Goal: Information Seeking & Learning: Learn about a topic

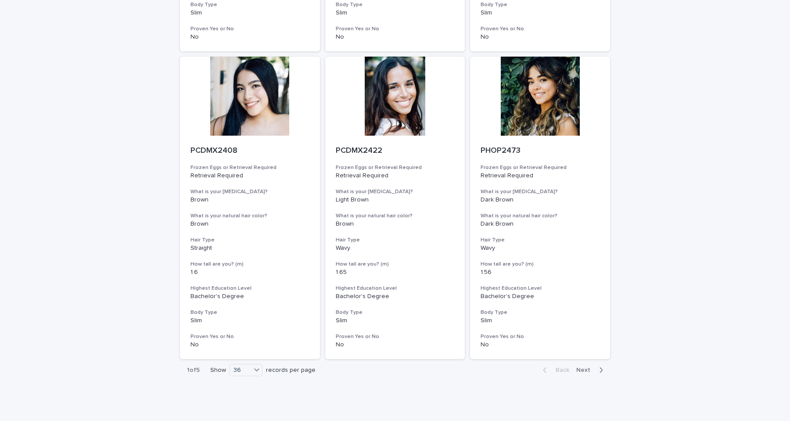
scroll to position [3460, 0]
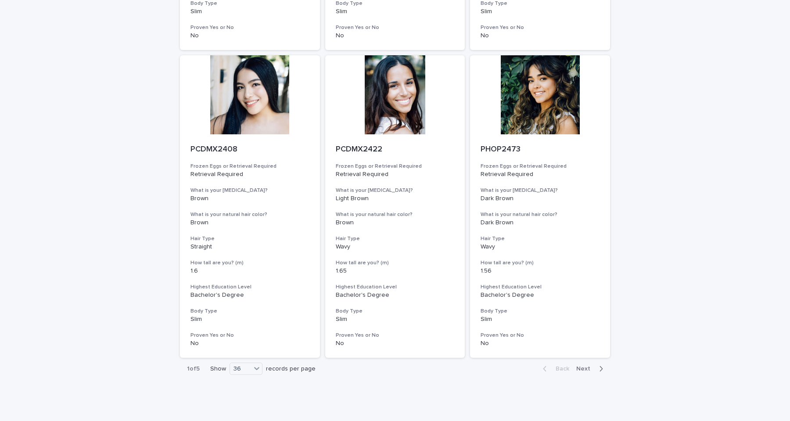
click at [584, 366] on span "Next" at bounding box center [586, 369] width 19 height 6
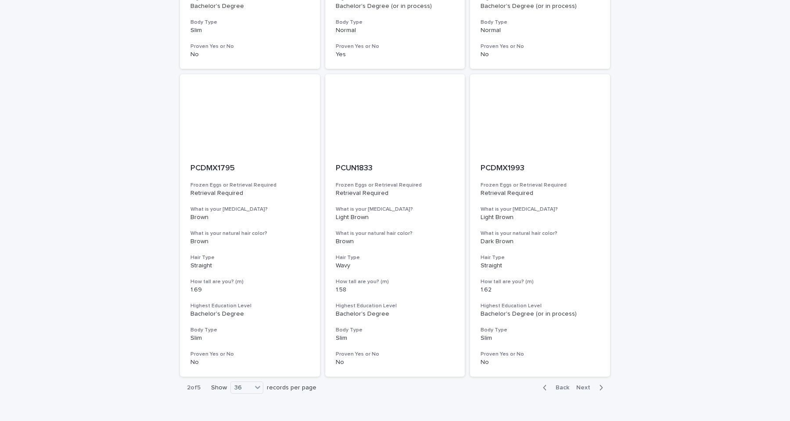
scroll to position [3443, 0]
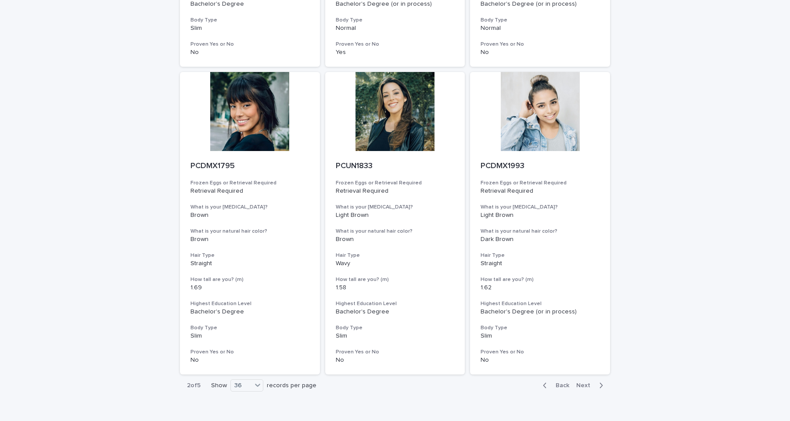
click at [580, 382] on span "Next" at bounding box center [586, 385] width 19 height 6
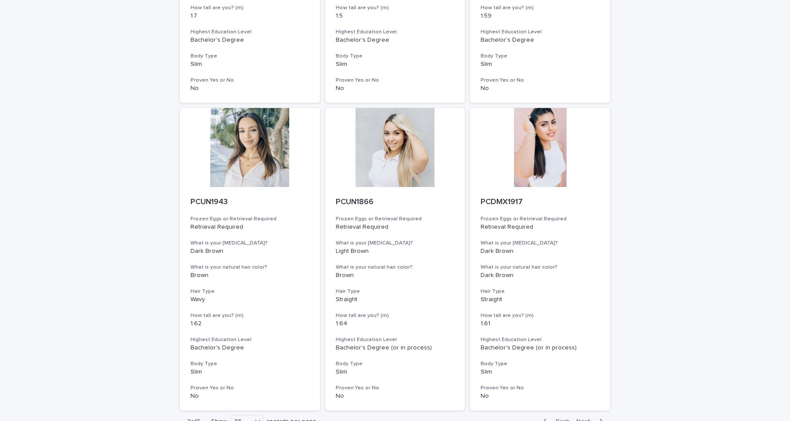
scroll to position [3470, 0]
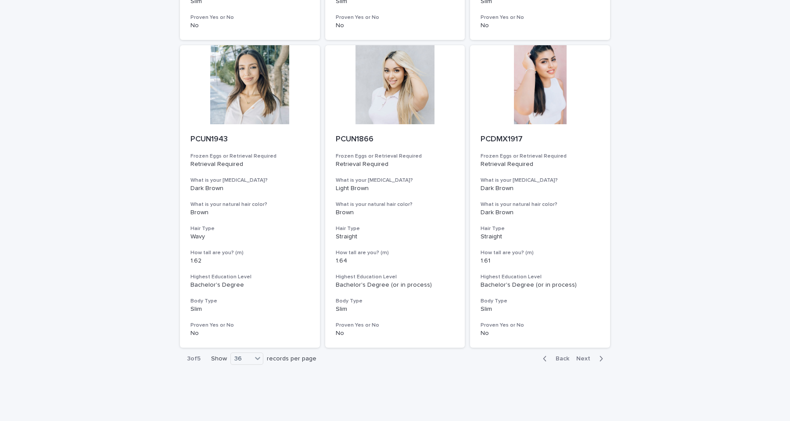
click at [580, 356] on span "Next" at bounding box center [586, 359] width 19 height 6
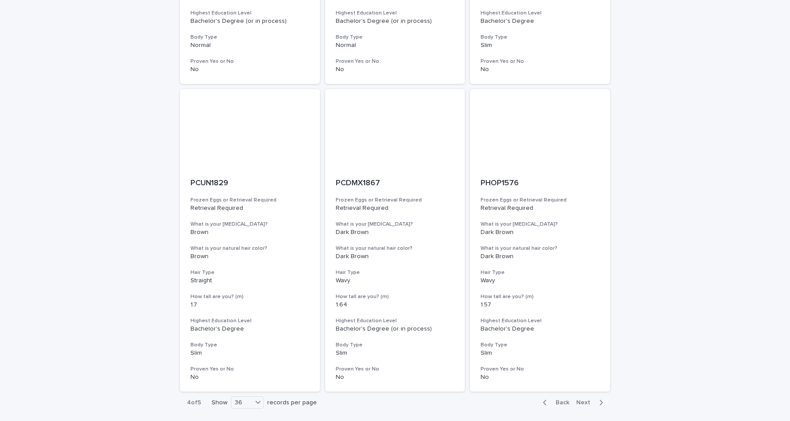
scroll to position [3431, 0]
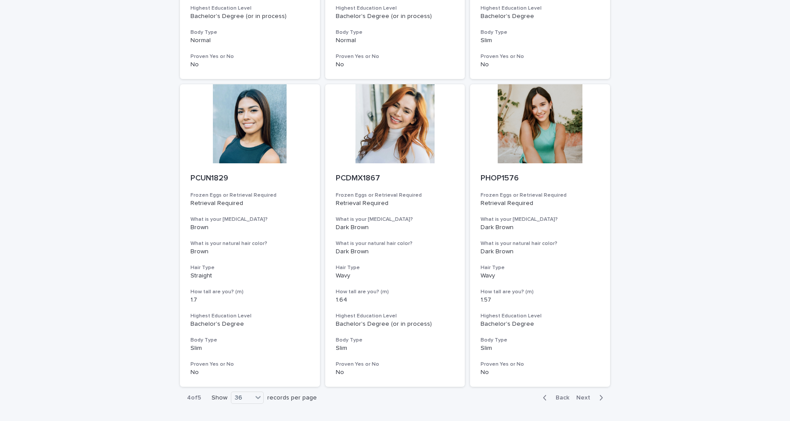
click at [581, 395] on span "Next" at bounding box center [586, 398] width 19 height 6
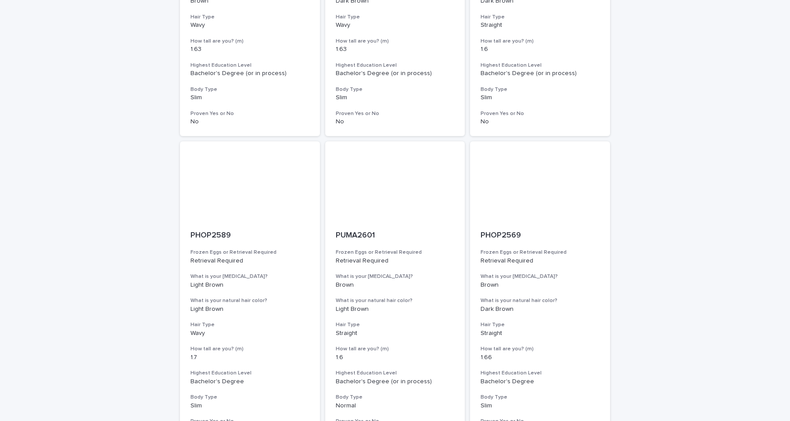
scroll to position [2455, 0]
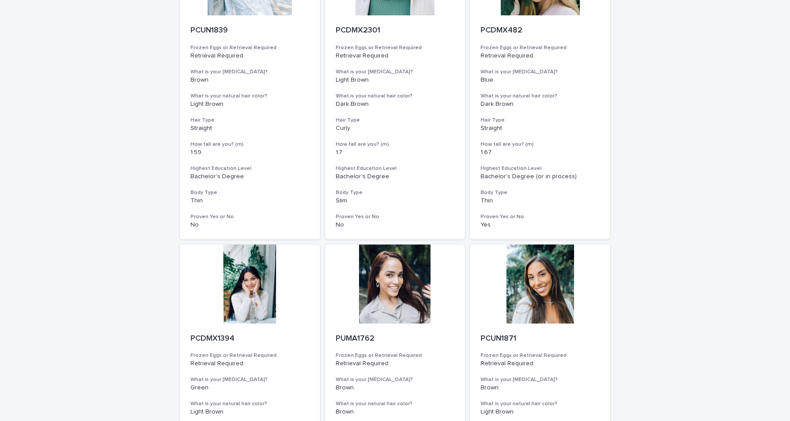
scroll to position [0, 0]
